Goal: Information Seeking & Learning: Learn about a topic

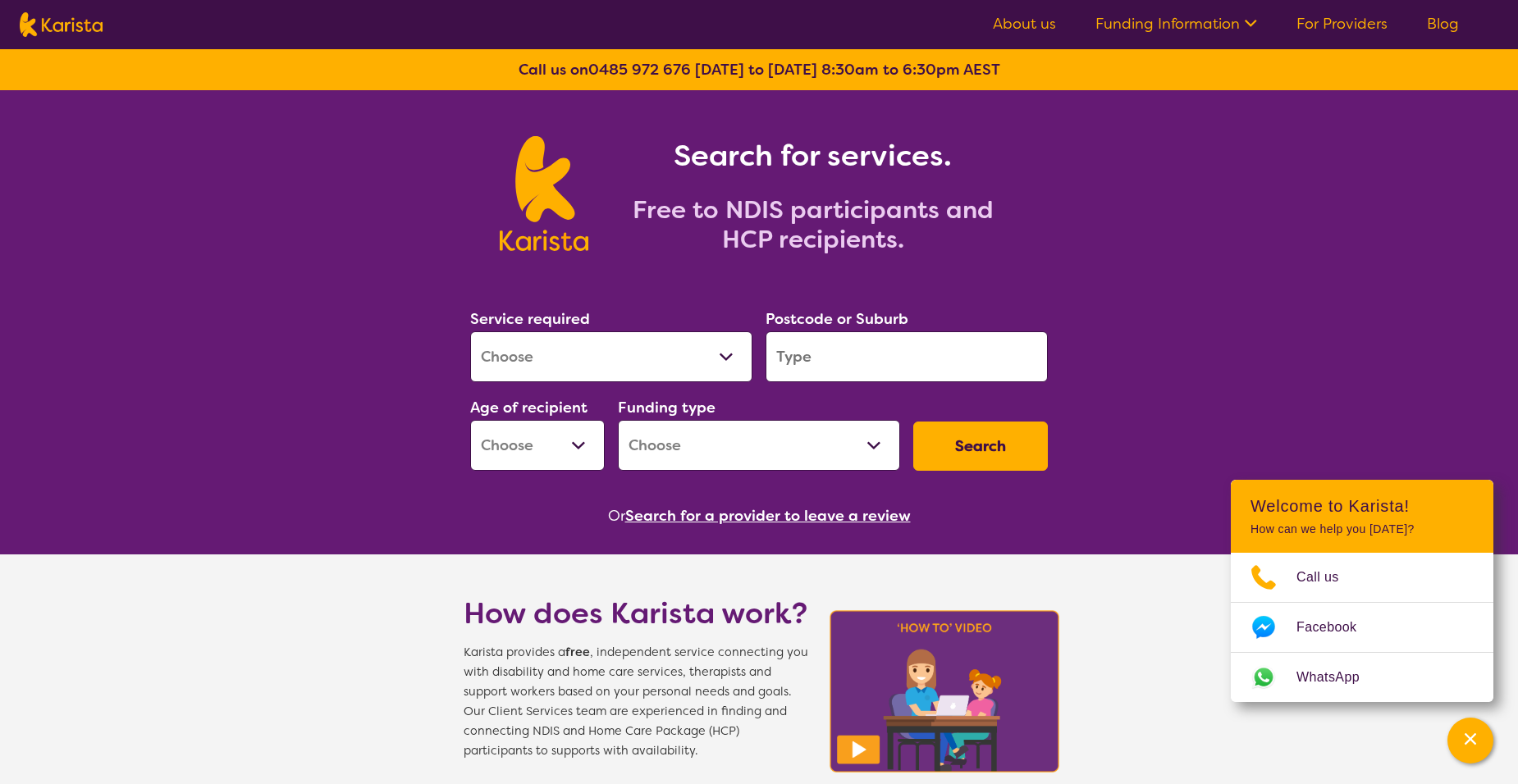
click at [729, 360] on select "Allied Health Assistant Assessment ([MEDICAL_DATA] or [MEDICAL_DATA]) Behaviour…" at bounding box center [611, 356] width 282 height 51
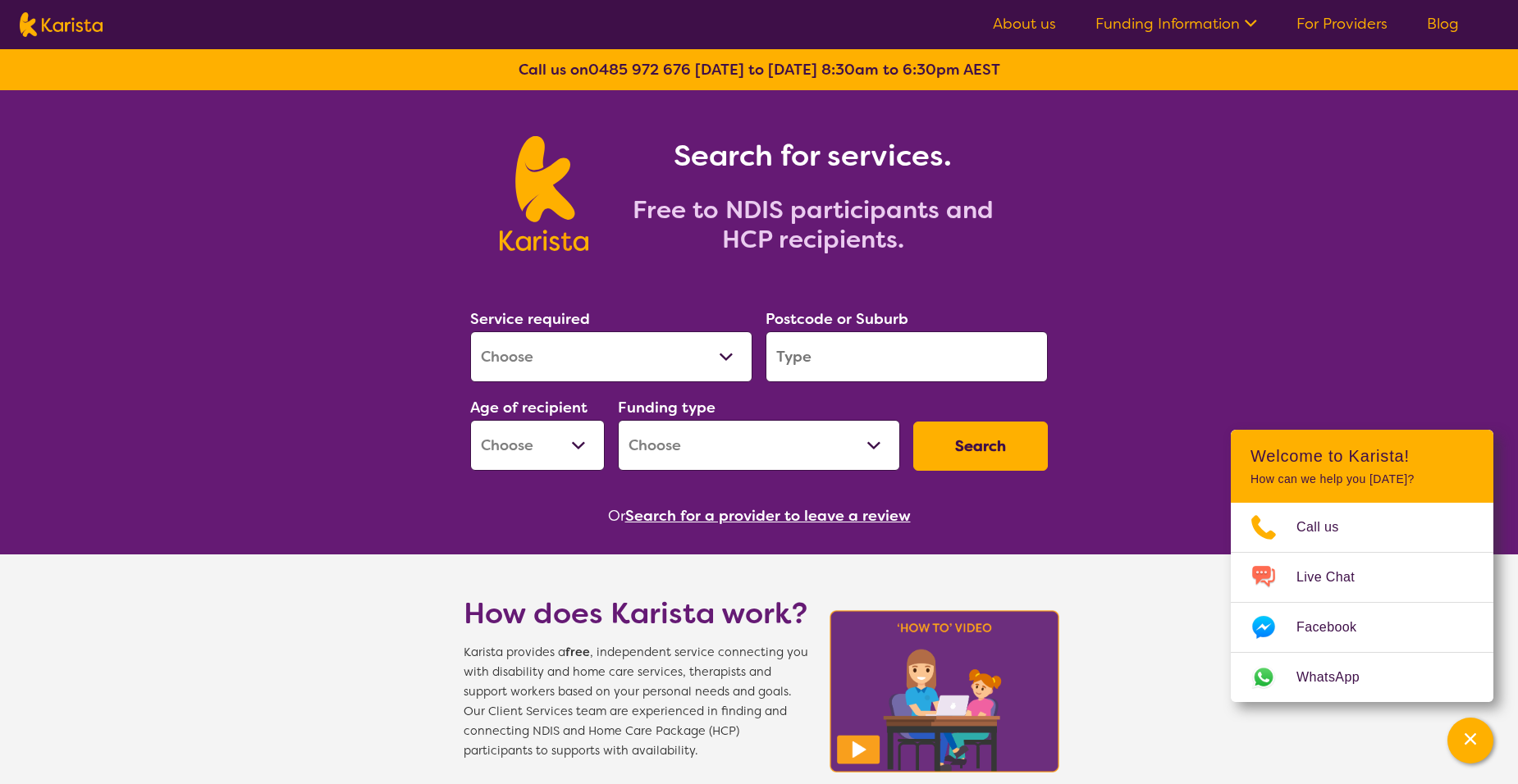
click at [725, 355] on select "Allied Health Assistant Assessment ([MEDICAL_DATA] or [MEDICAL_DATA]) Behaviour…" at bounding box center [611, 356] width 282 height 51
select select "[MEDICAL_DATA]"
click at [470, 331] on select "Allied Health Assistant Assessment ([MEDICAL_DATA] or [MEDICAL_DATA]) Behaviour…" at bounding box center [611, 356] width 282 height 51
drag, startPoint x: 822, startPoint y: 359, endPoint x: 767, endPoint y: 355, distance: 55.1
click at [767, 355] on input "search" at bounding box center [907, 356] width 282 height 51
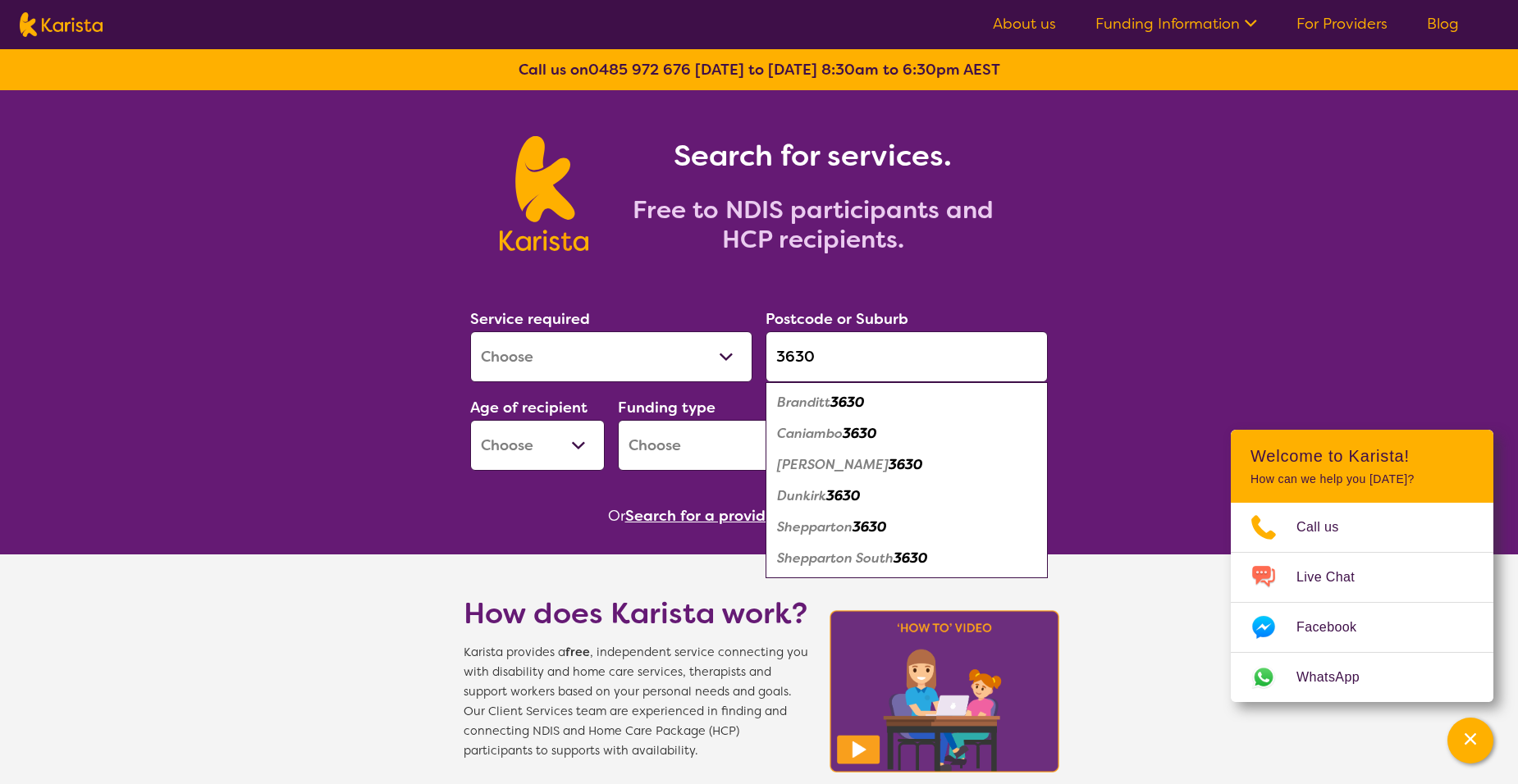
type input "3630"
click at [811, 528] on em "Shepparton" at bounding box center [815, 527] width 76 height 18
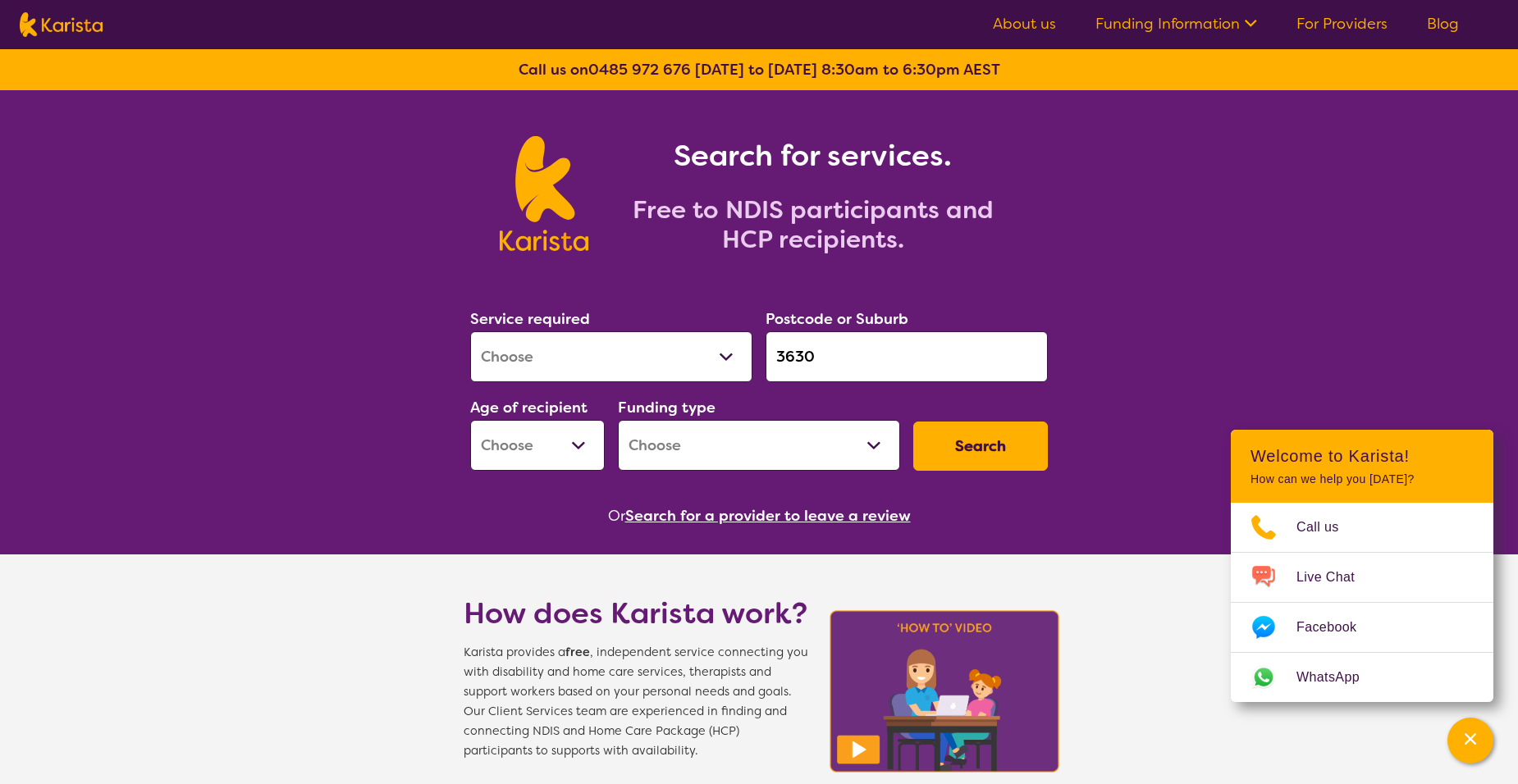
click at [982, 444] on button "Search" at bounding box center [980, 446] width 134 height 49
click at [572, 443] on select "Early Childhood - 0 to 9 Child - 10 to 11 Adolescent - 12 to 17 Adult - 18 to 6…" at bounding box center [537, 445] width 134 height 51
select select "AG"
click at [470, 420] on select "Early Childhood - 0 to 9 Child - 10 to 11 Adolescent - 12 to 17 Adult - 18 to 6…" at bounding box center [537, 445] width 134 height 51
click at [985, 451] on button "Search" at bounding box center [980, 446] width 134 height 49
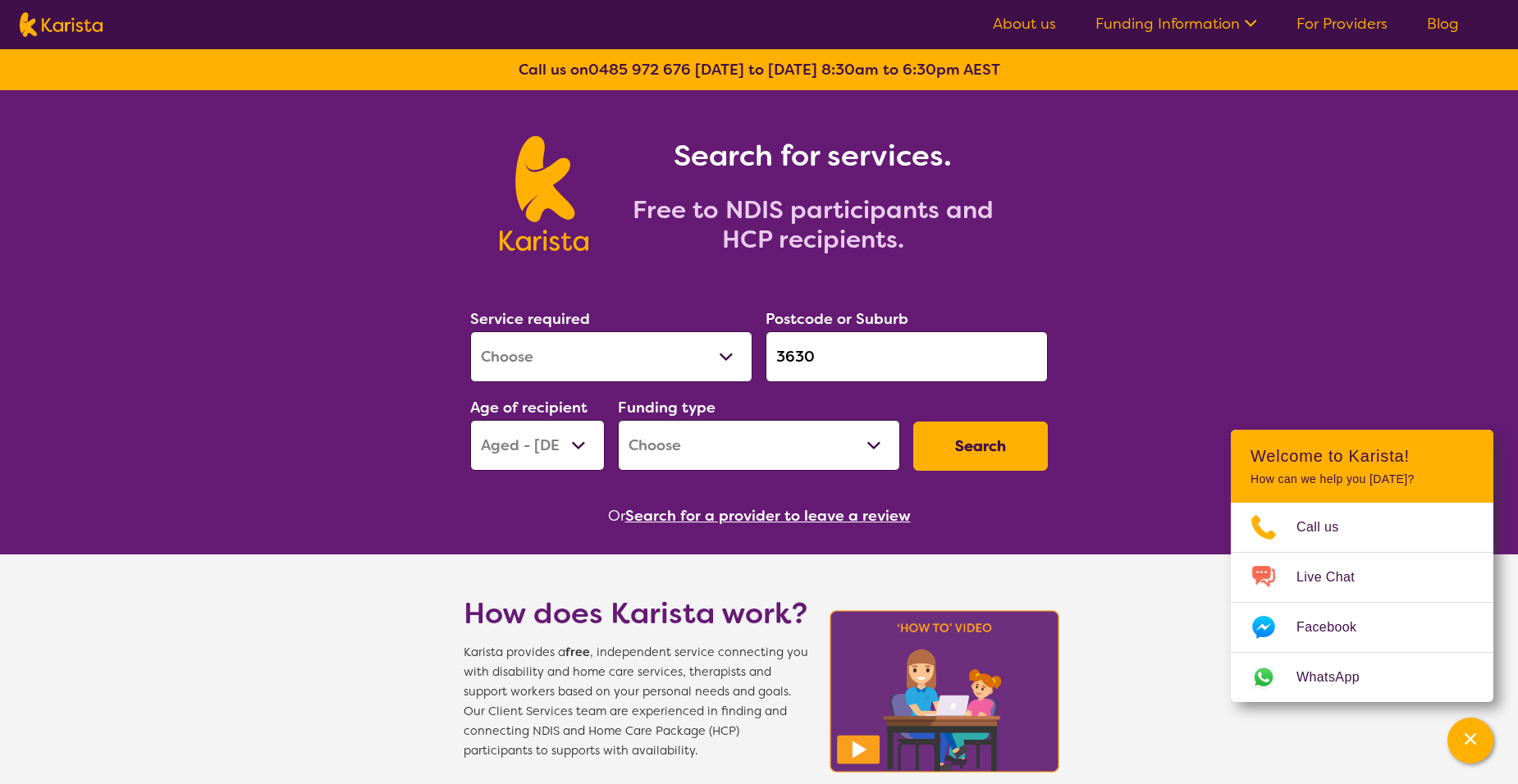
click at [875, 441] on select "Home Care Package (HCP) National Disability Insurance Scheme (NDIS) I don't know" at bounding box center [759, 445] width 282 height 51
select select "i-don-t-know"
click at [618, 420] on select "Home Care Package (HCP) National Disability Insurance Scheme (NDIS) I don't know" at bounding box center [759, 445] width 282 height 51
click at [1013, 436] on button "Search" at bounding box center [980, 446] width 134 height 49
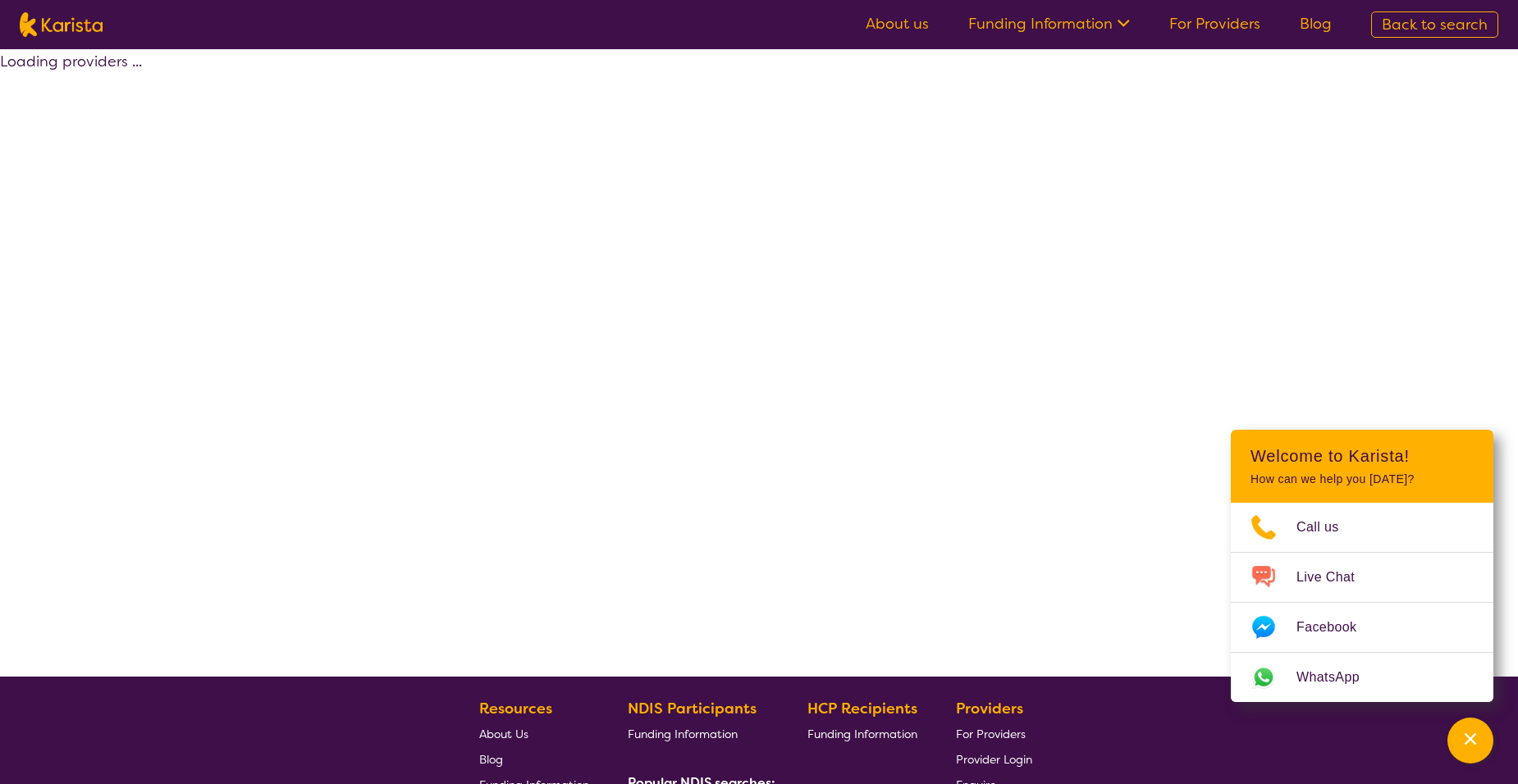
select select "[MEDICAL_DATA]"
select select "AG"
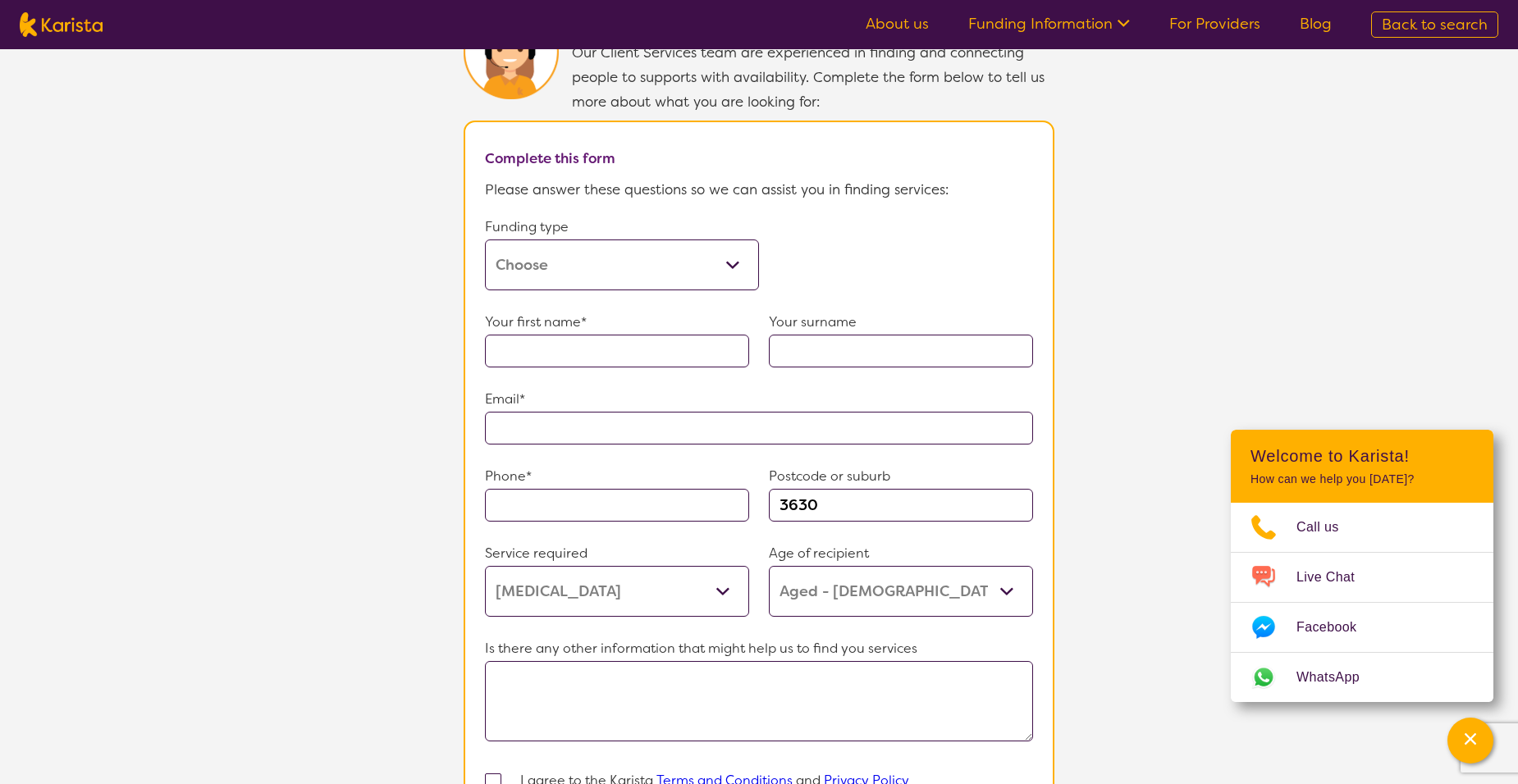
scroll to position [854, 0]
